Goal: Information Seeking & Learning: Learn about a topic

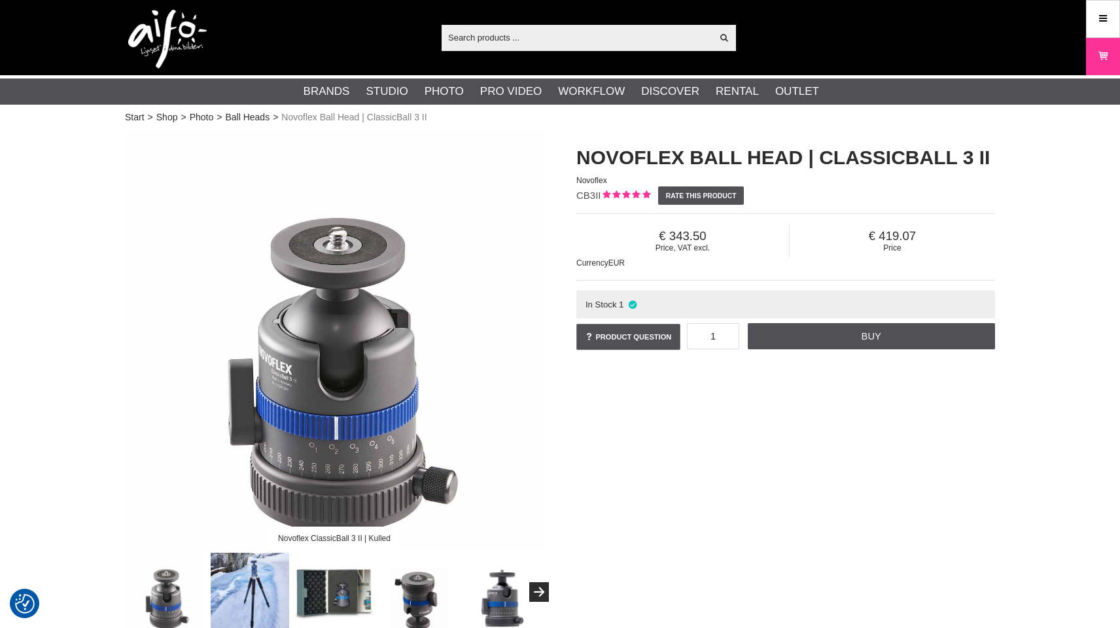
scroll to position [141, 0]
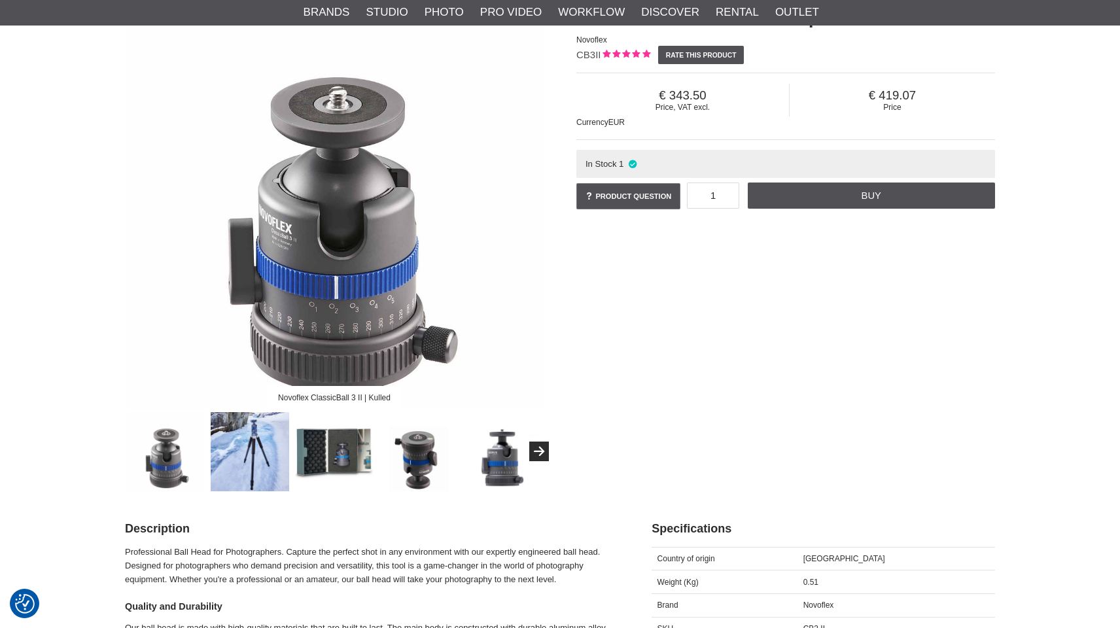
click at [279, 441] on img at bounding box center [250, 451] width 79 height 79
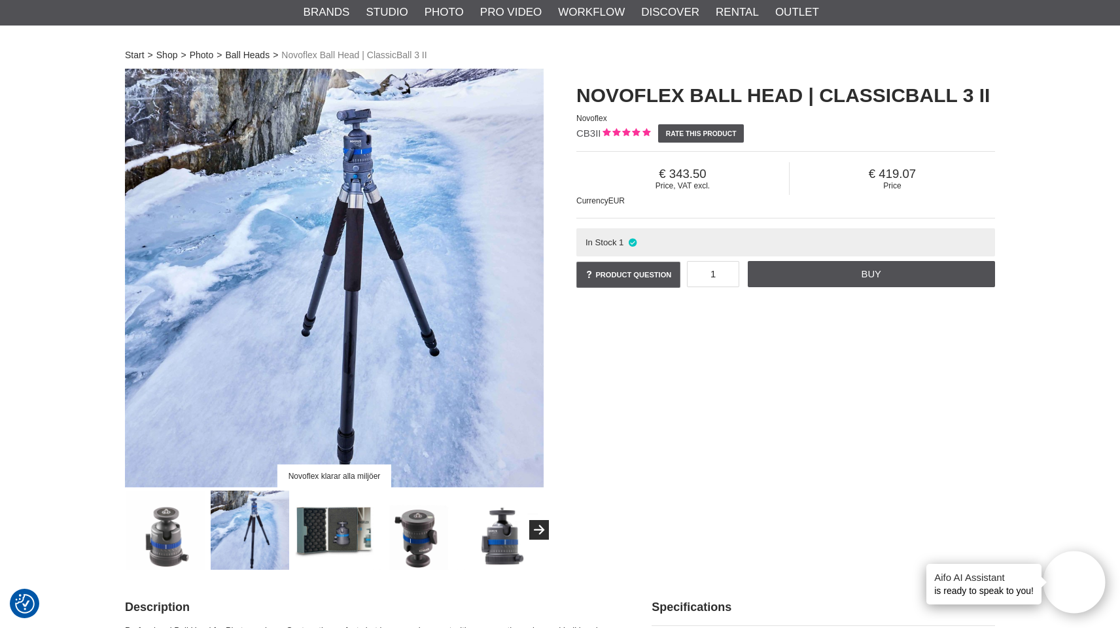
scroll to position [84, 0]
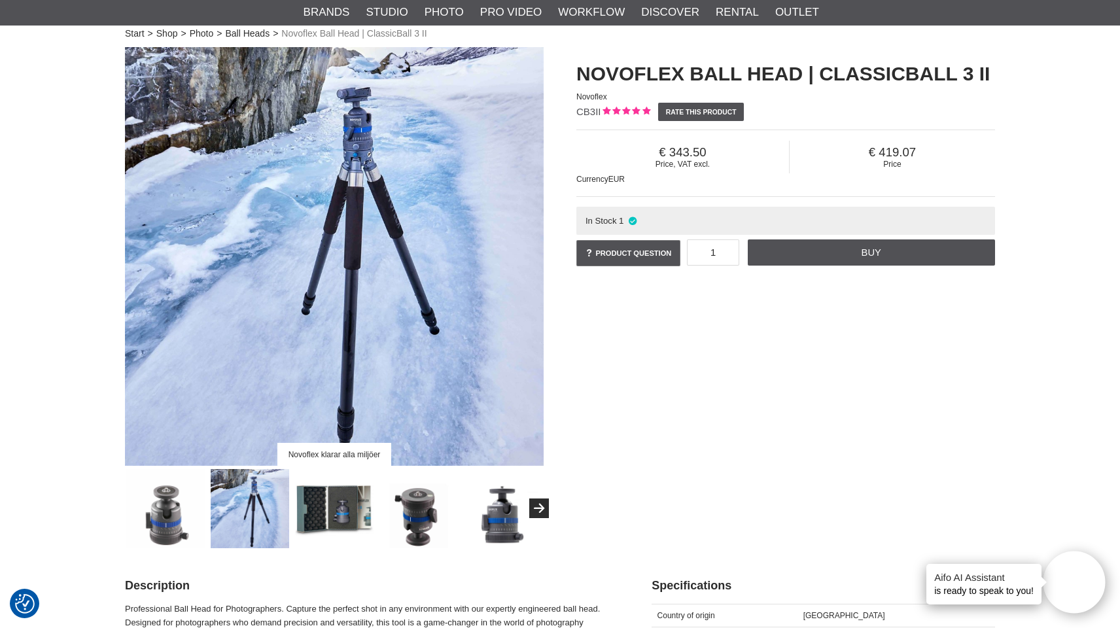
click at [338, 517] on img at bounding box center [334, 508] width 79 height 79
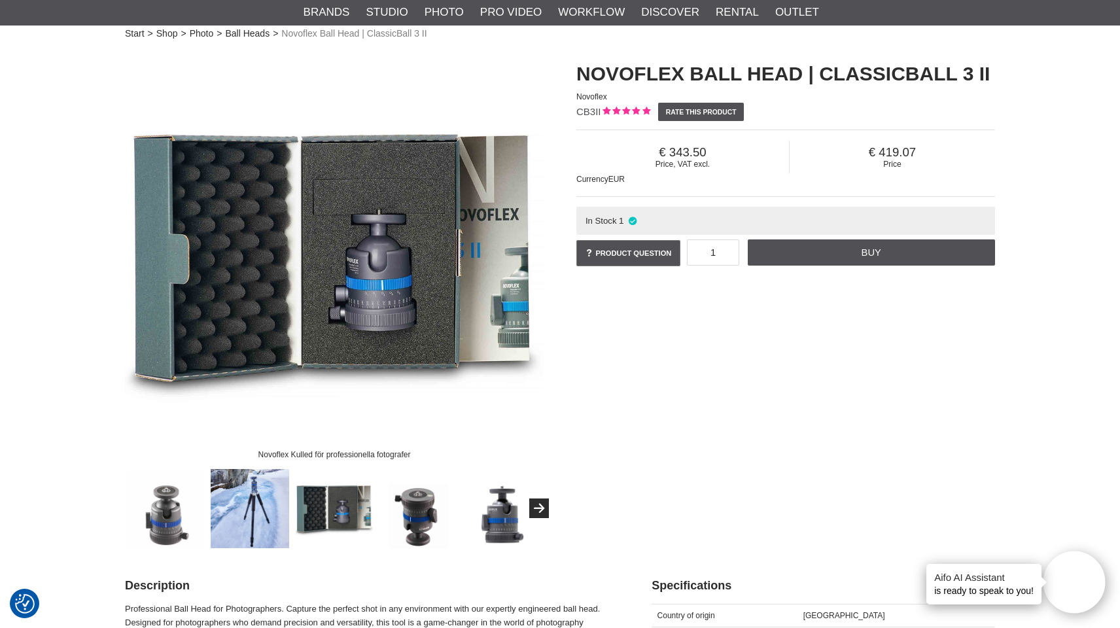
click at [267, 527] on img at bounding box center [250, 508] width 79 height 79
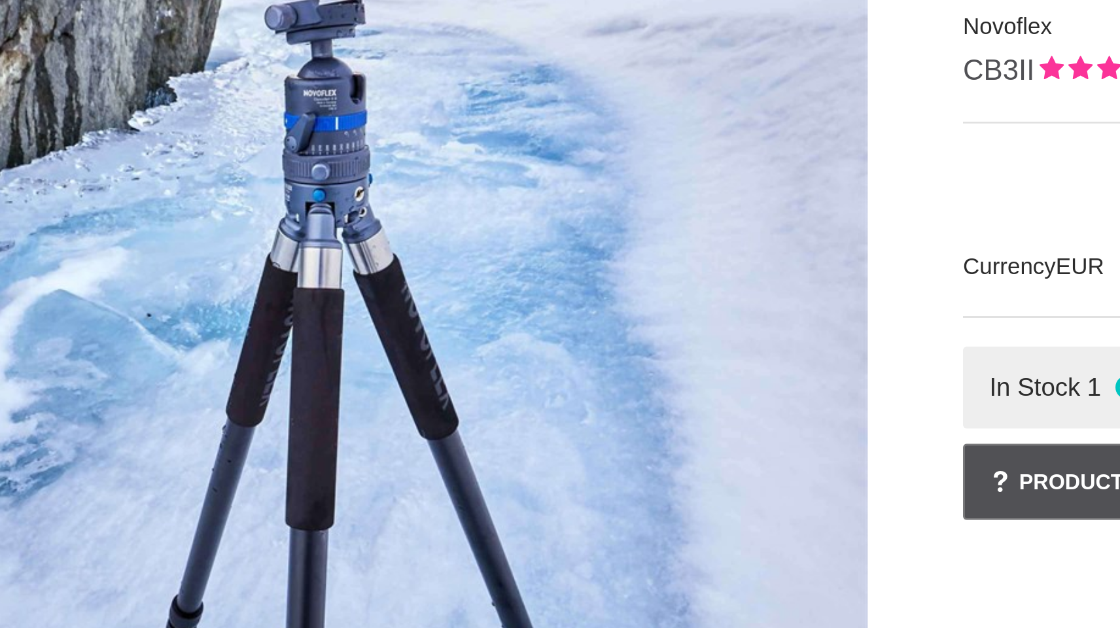
scroll to position [75, 0]
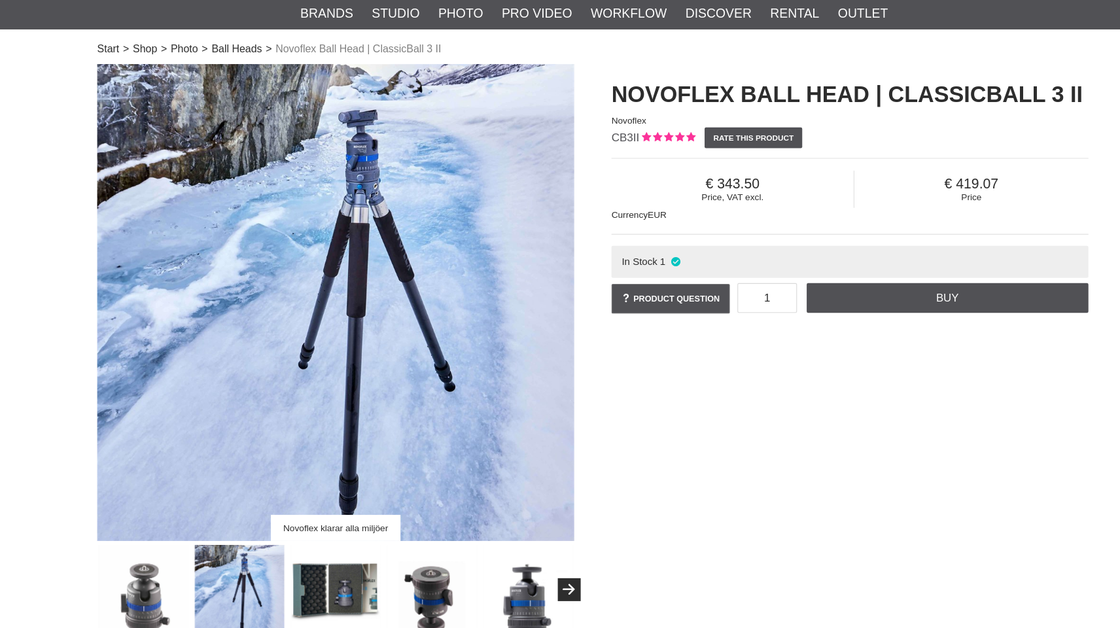
click at [322, 523] on img at bounding box center [334, 517] width 79 height 79
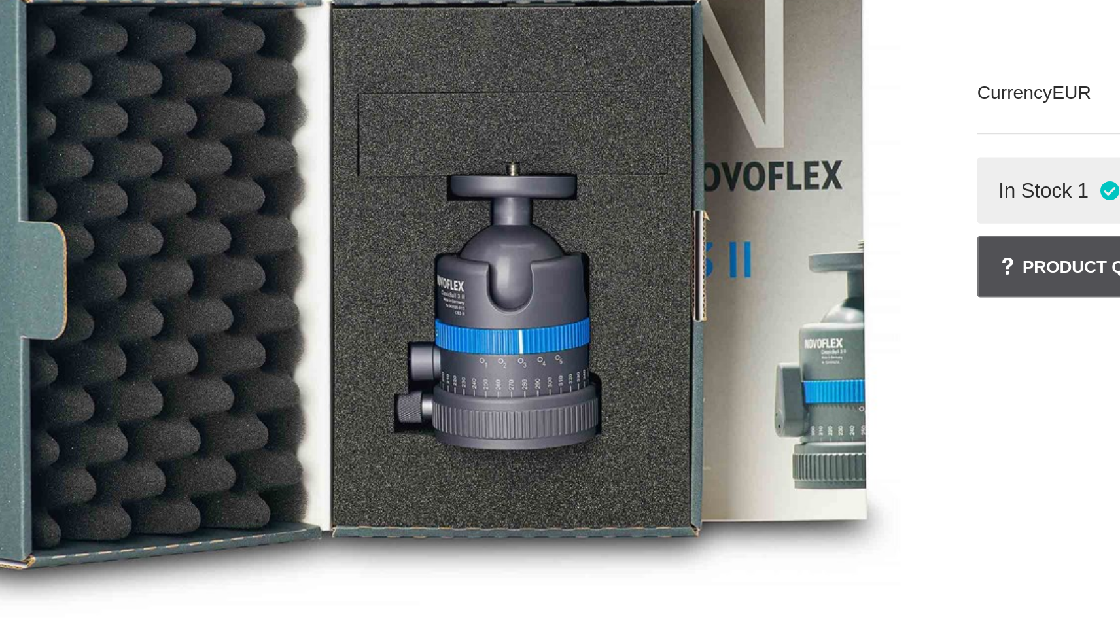
scroll to position [124, 0]
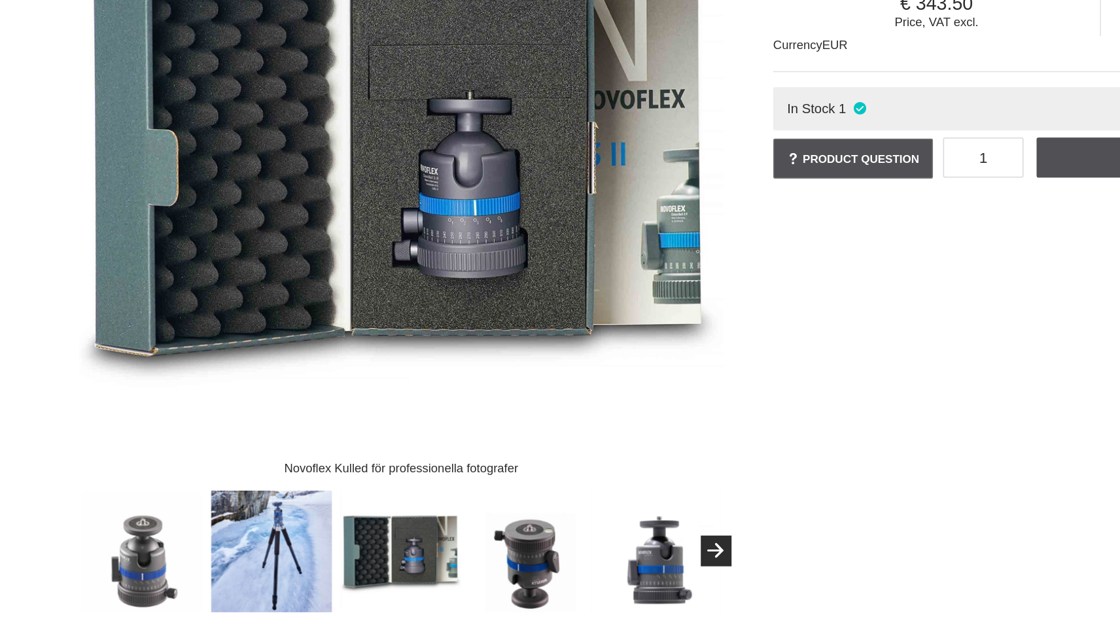
click at [379, 429] on img at bounding box center [418, 468] width 79 height 79
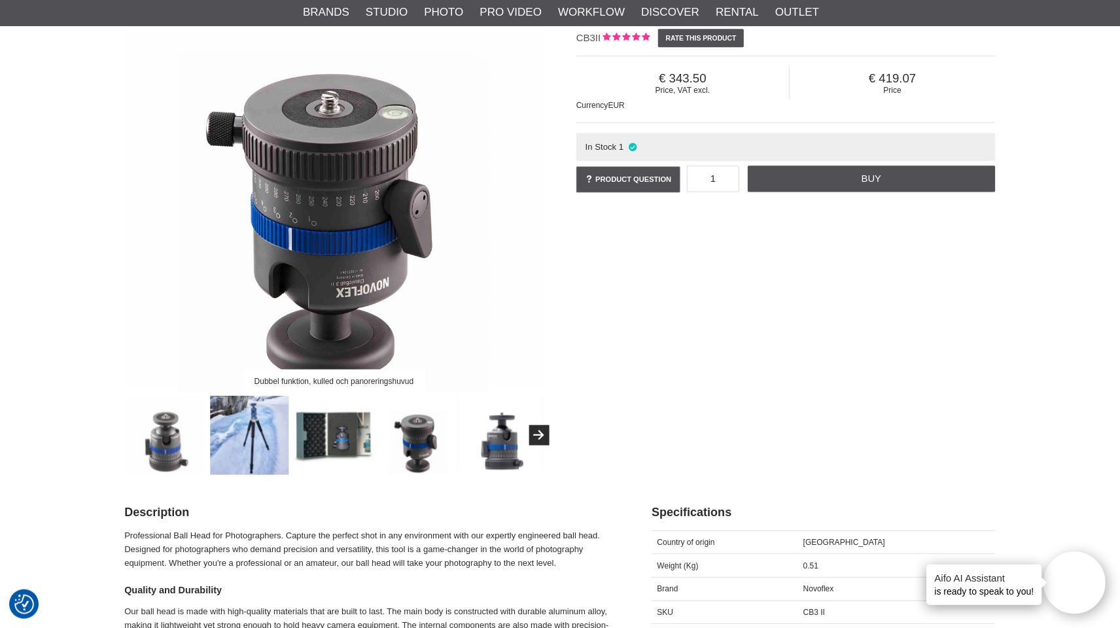
scroll to position [150, 0]
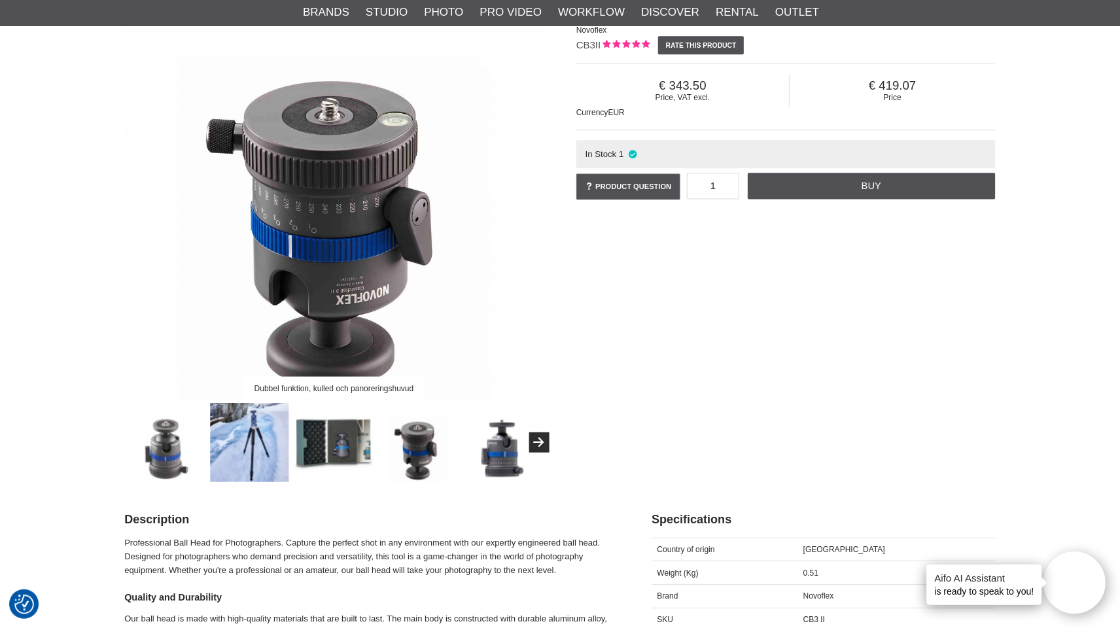
click at [507, 459] on img at bounding box center [503, 441] width 79 height 79
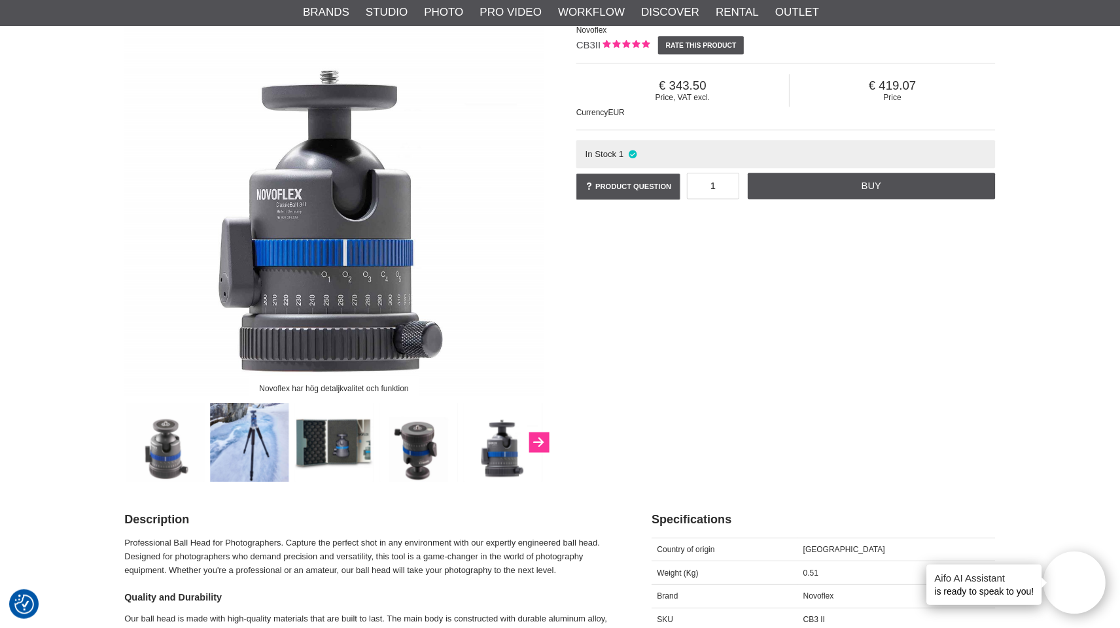
click at [546, 440] on button "Next" at bounding box center [539, 442] width 20 height 20
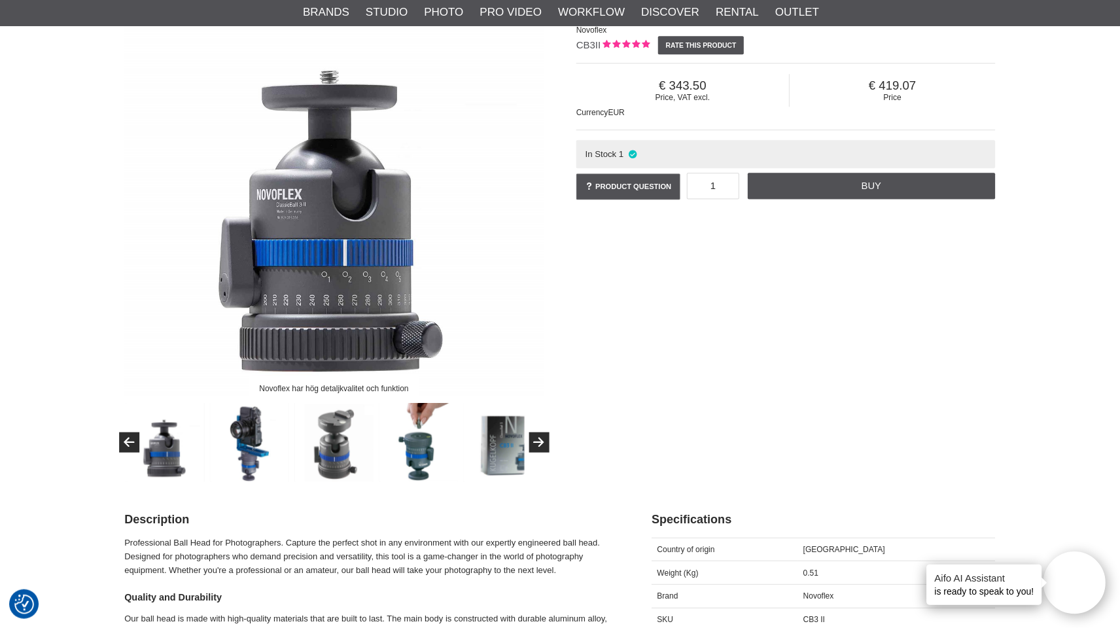
click at [264, 440] on img at bounding box center [250, 441] width 79 height 79
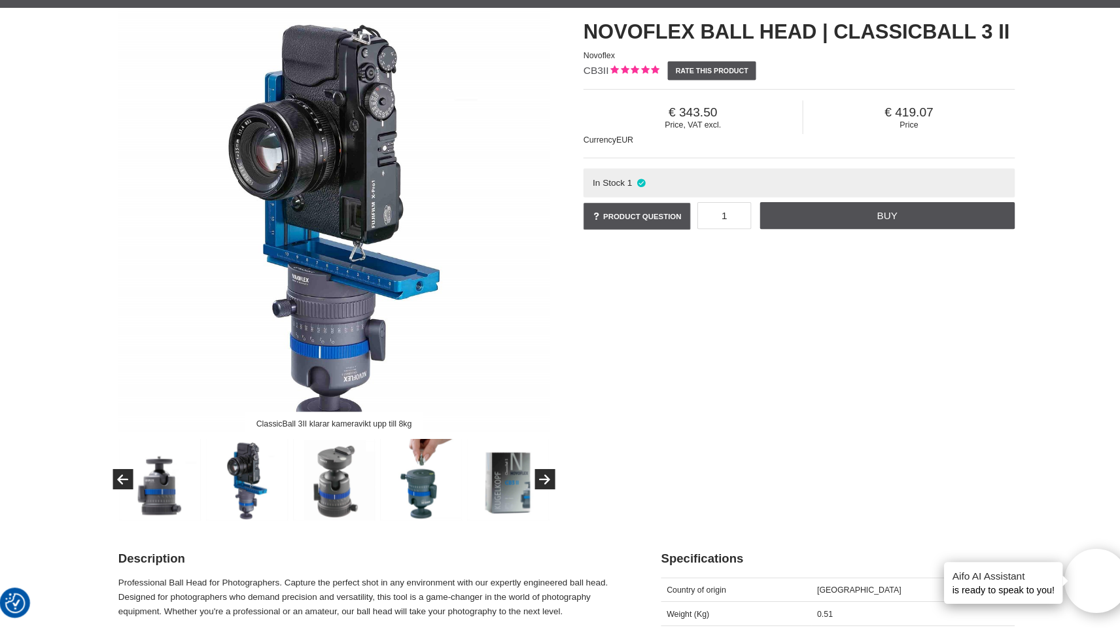
scroll to position [116, 0]
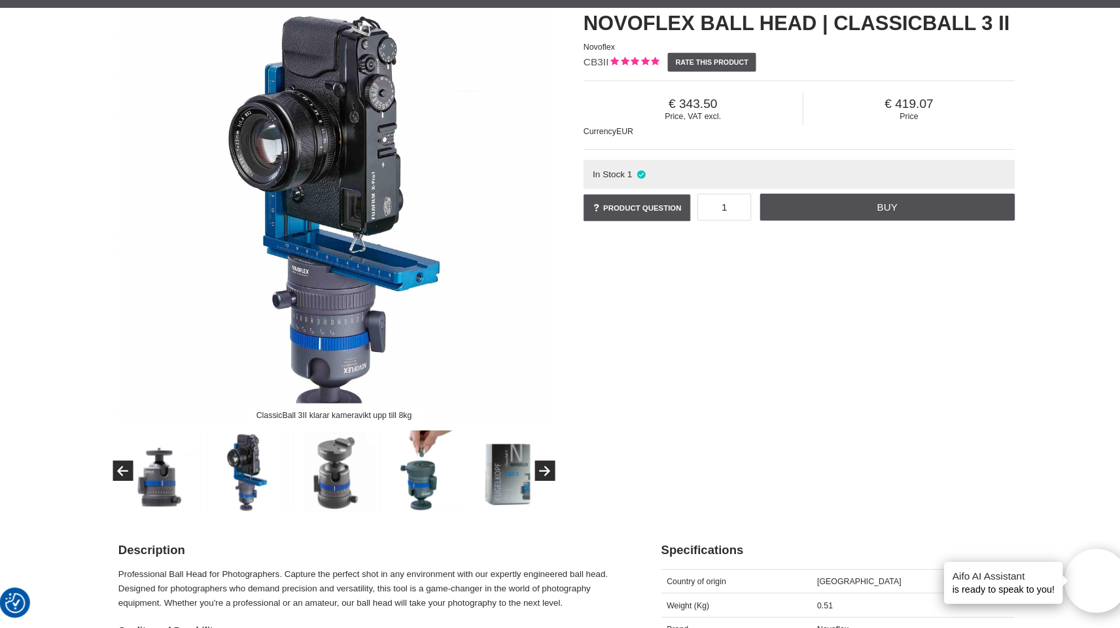
click at [315, 462] on img at bounding box center [334, 475] width 79 height 79
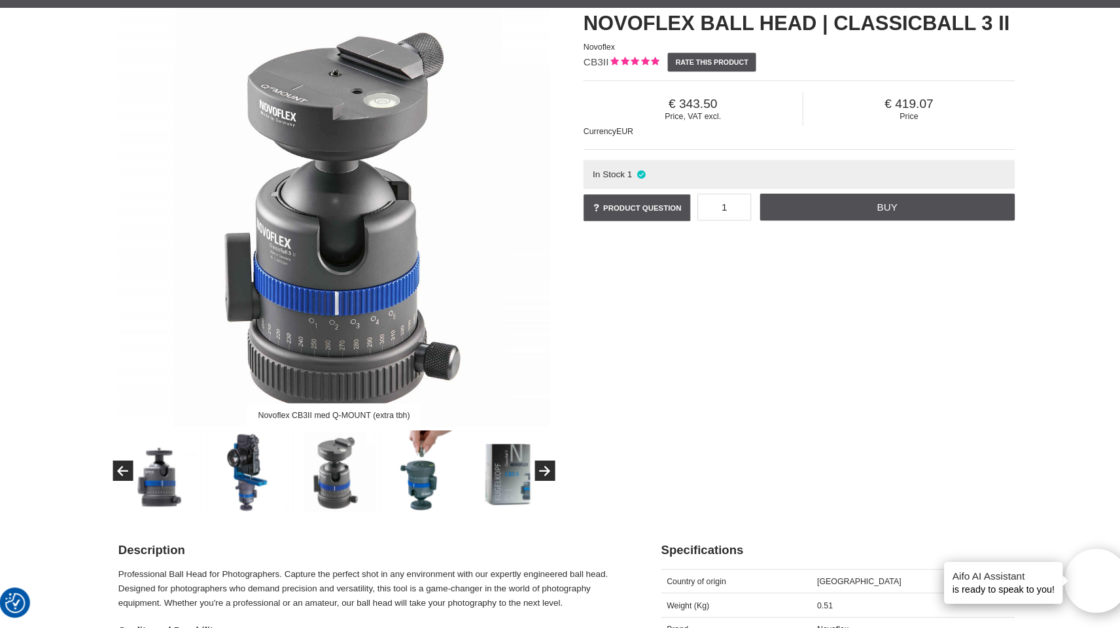
click at [414, 461] on img at bounding box center [418, 475] width 79 height 79
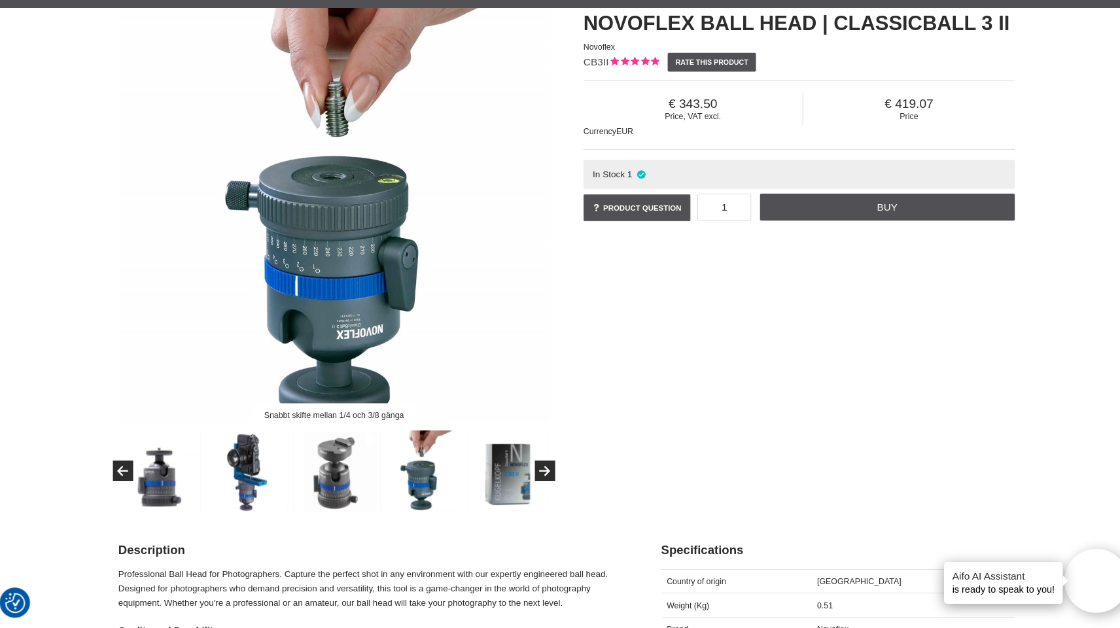
click at [483, 461] on img at bounding box center [503, 475] width 79 height 79
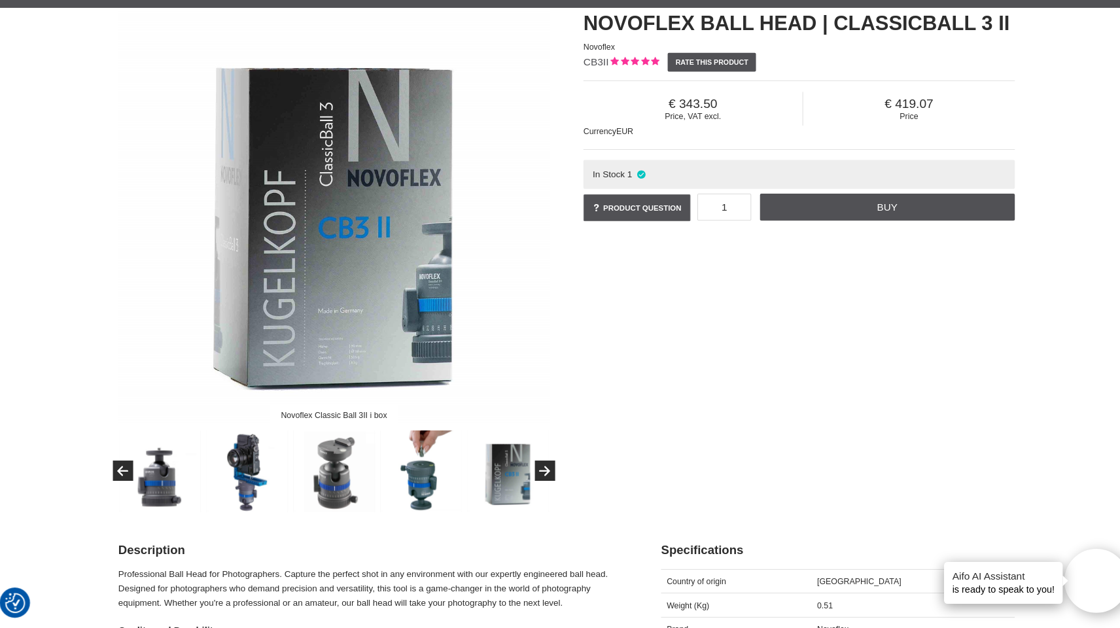
scroll to position [128, 0]
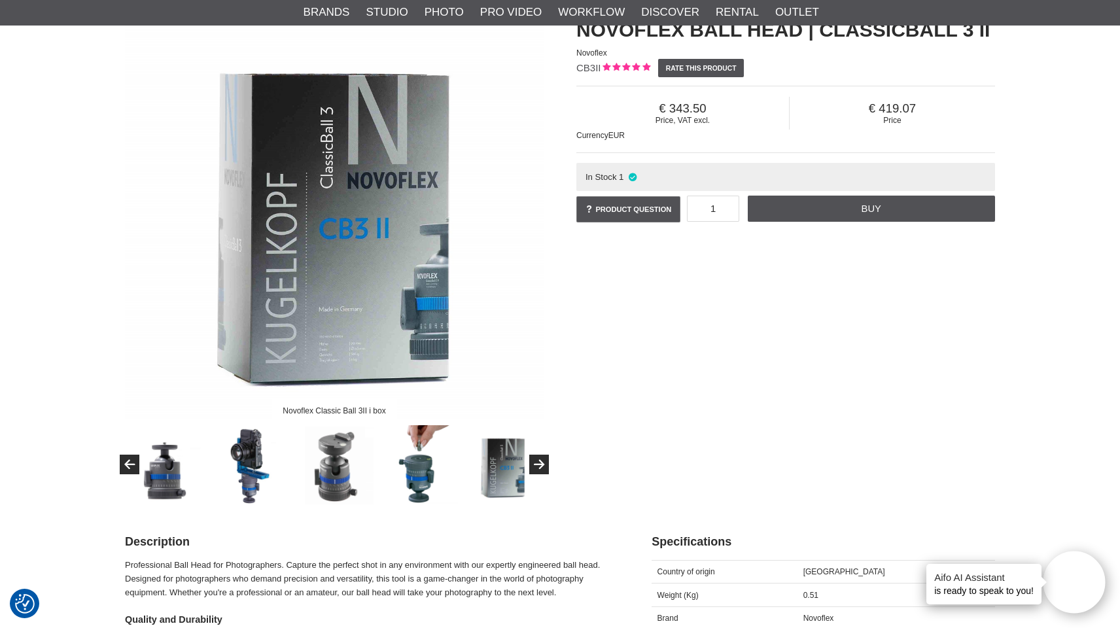
click at [540, 476] on img at bounding box center [503, 464] width 79 height 79
click at [540, 468] on icon "Next" at bounding box center [539, 465] width 16 height 12
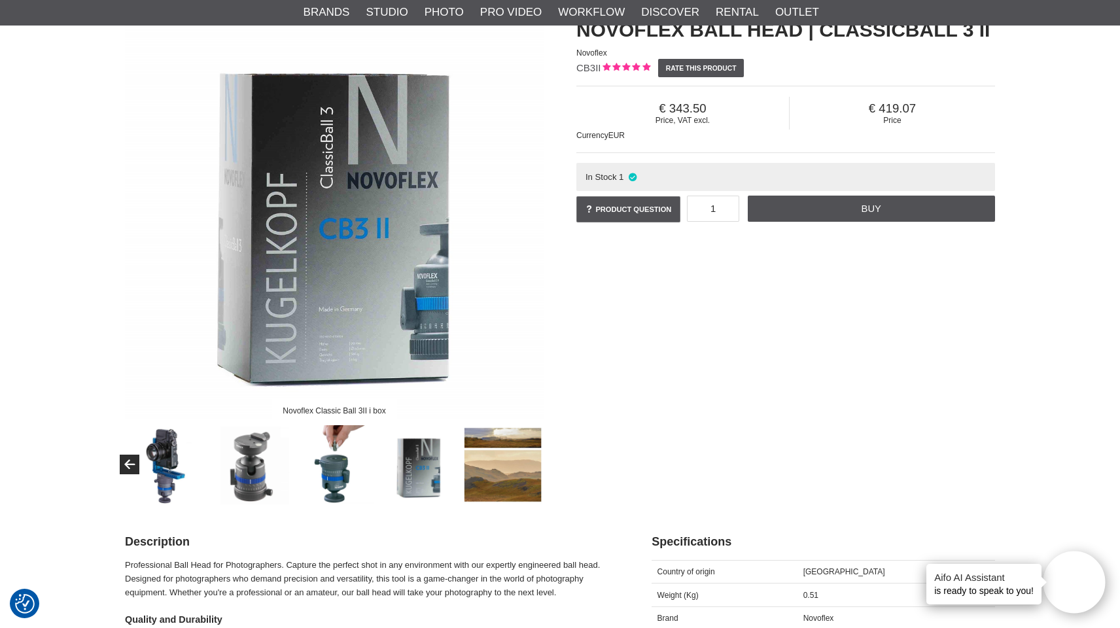
click at [502, 468] on img at bounding box center [503, 464] width 79 height 79
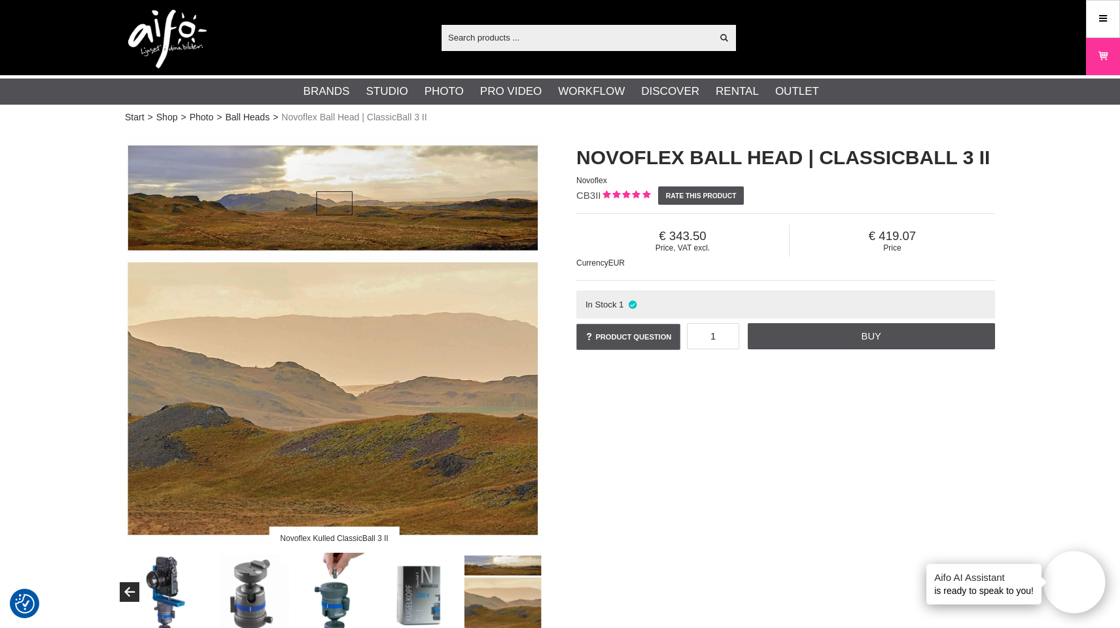
scroll to position [200, 0]
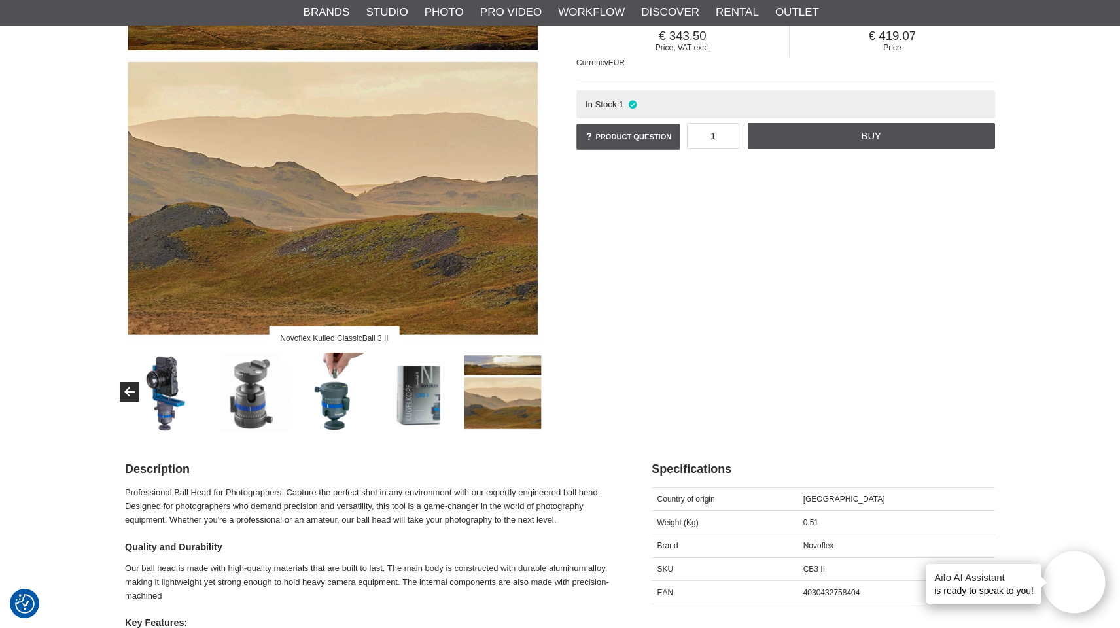
click at [295, 263] on img at bounding box center [334, 140] width 419 height 419
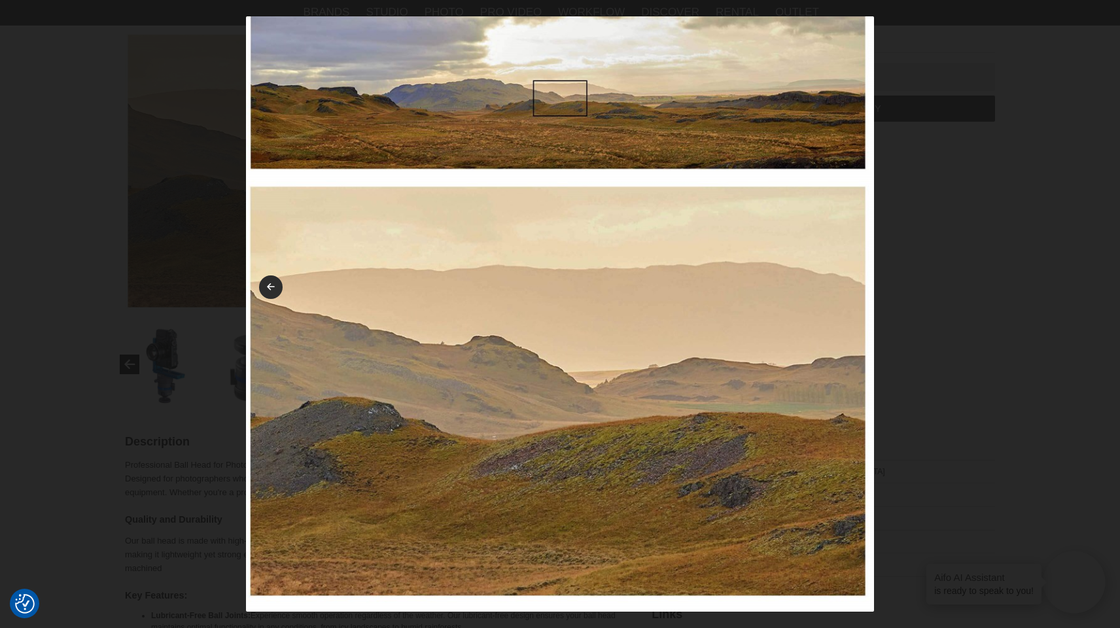
scroll to position [26, 0]
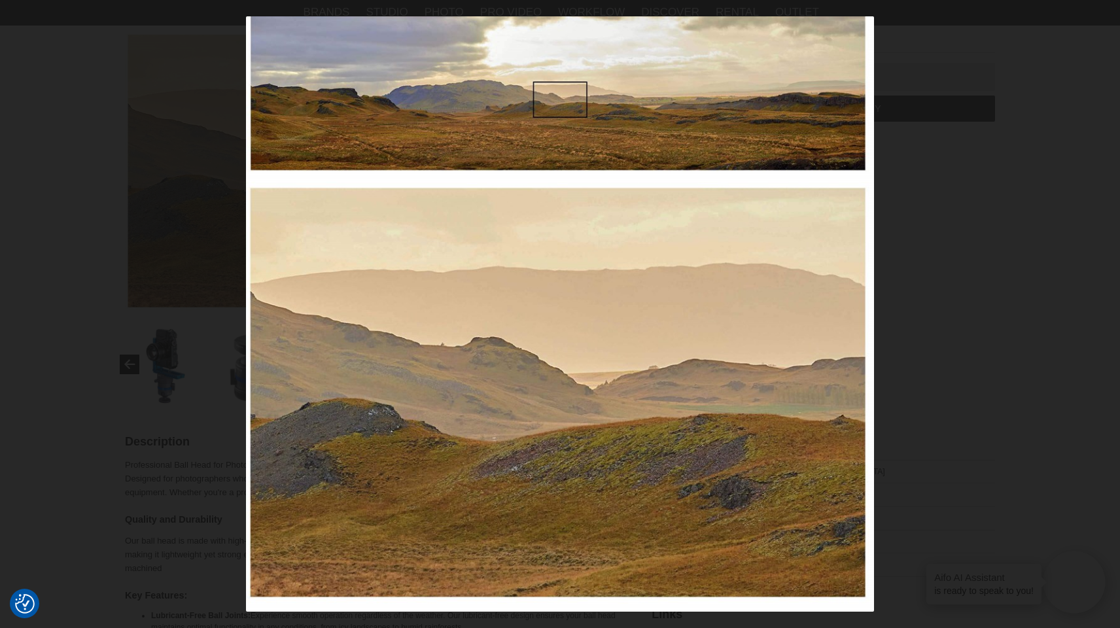
click at [941, 309] on div at bounding box center [560, 314] width 1120 height 628
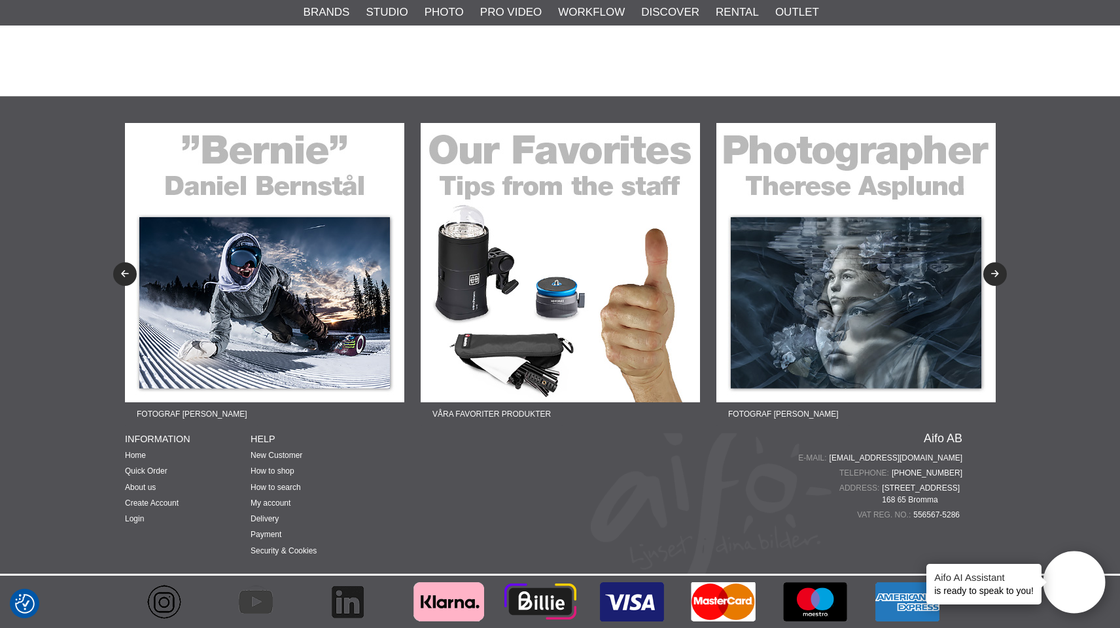
scroll to position [3421, 0]
